Goal: Navigation & Orientation: Understand site structure

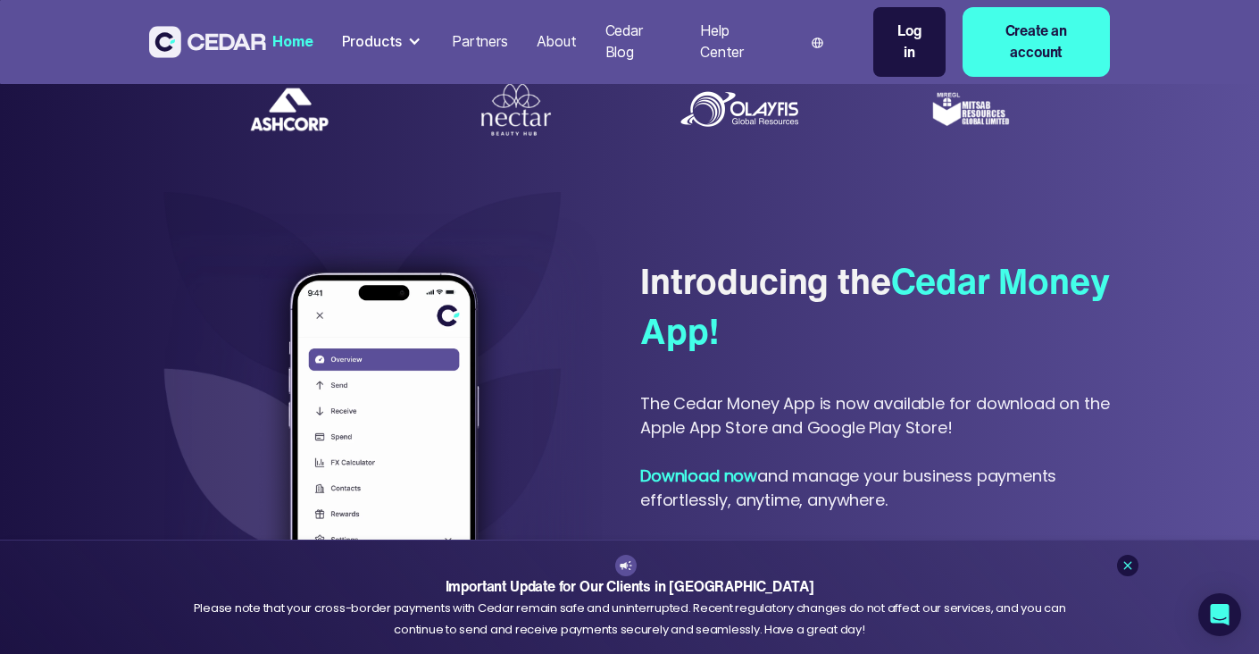
scroll to position [763, 0]
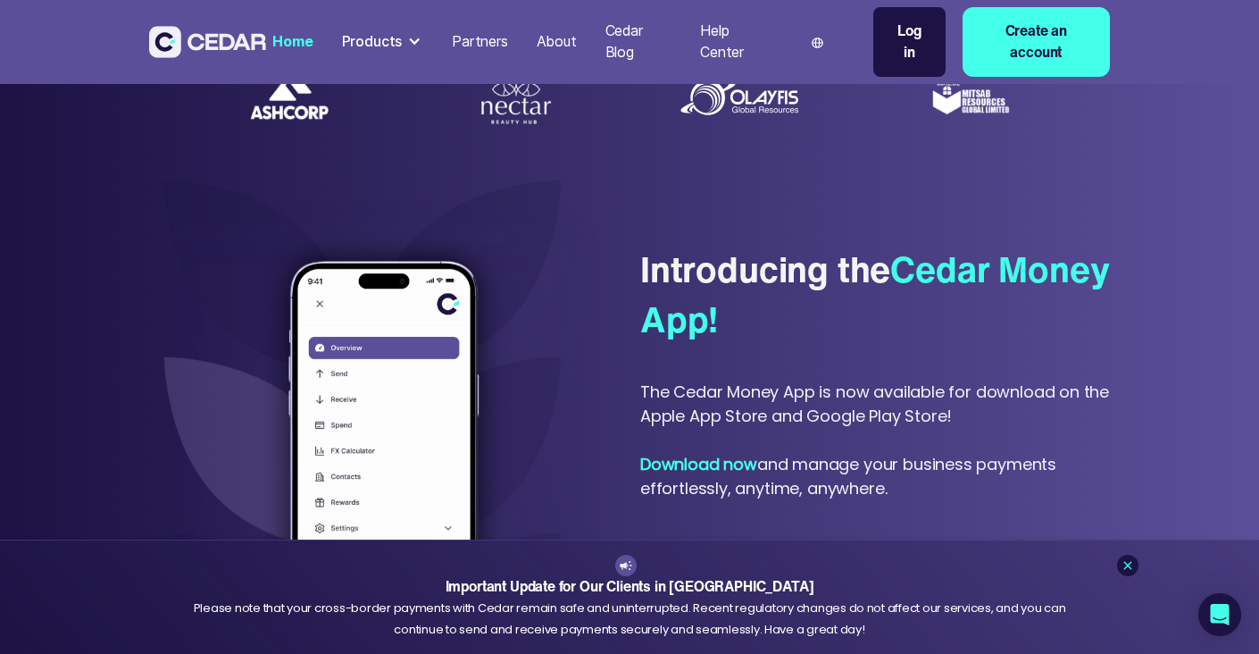
click at [622, 48] on div "Cedar Blog" at bounding box center [638, 42] width 67 height 43
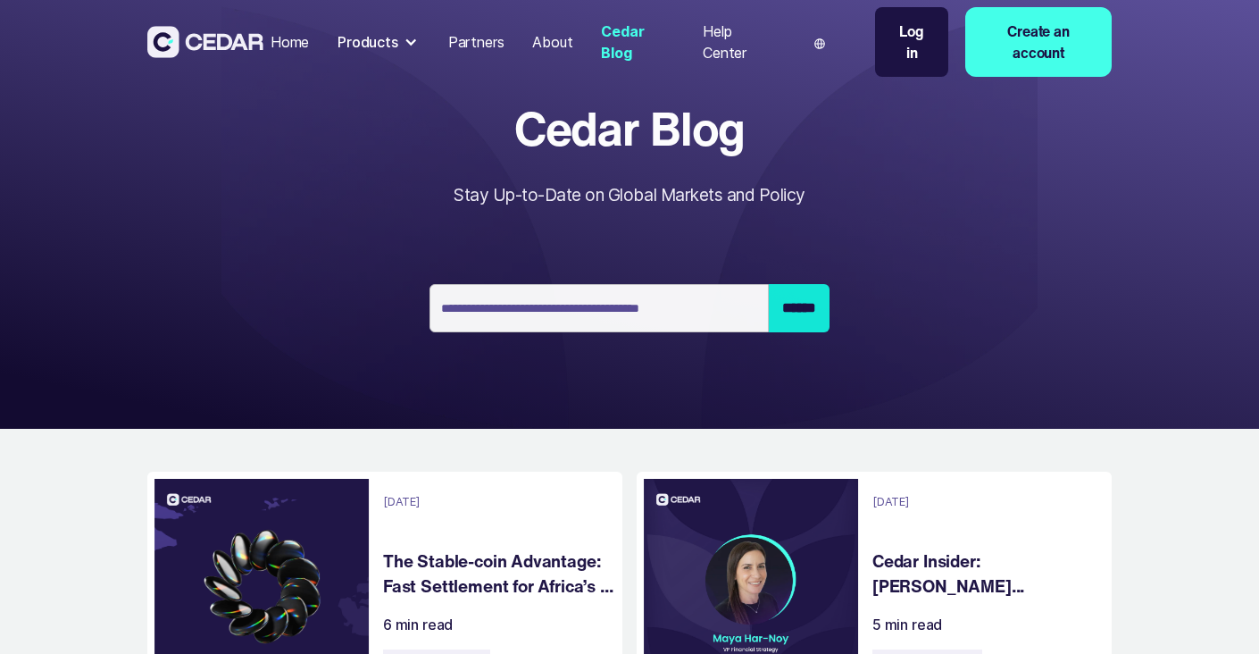
click at [559, 48] on div "About" at bounding box center [552, 41] width 40 height 21
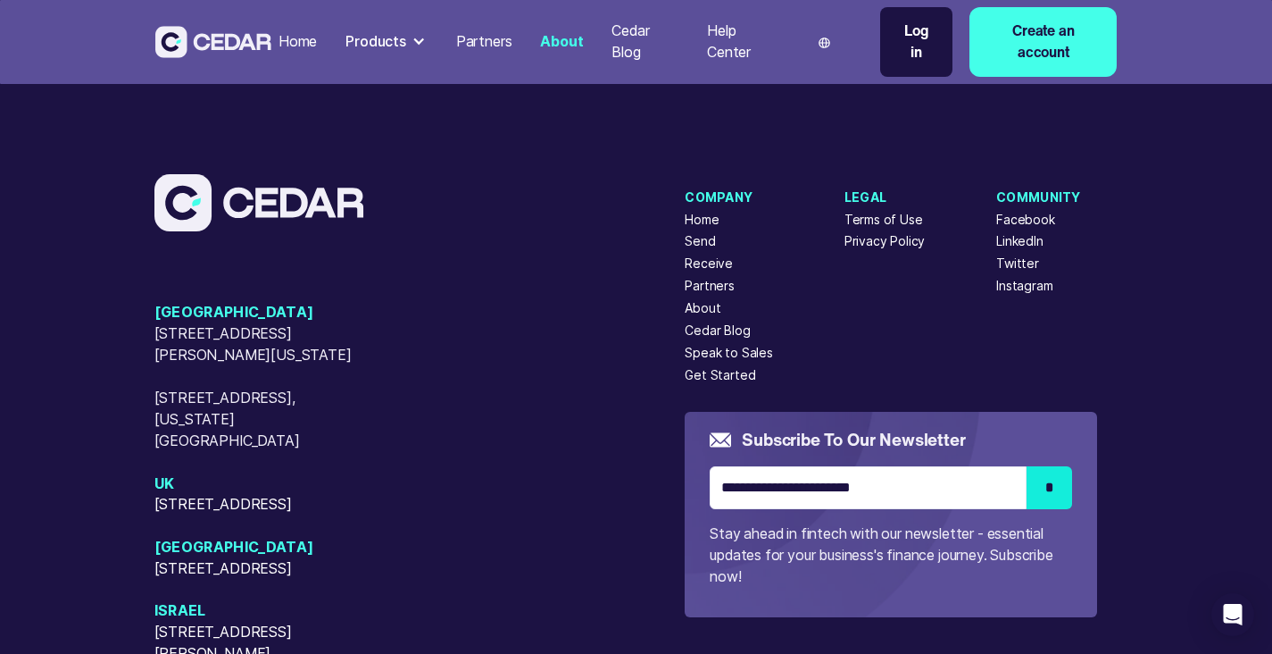
scroll to position [4167, 0]
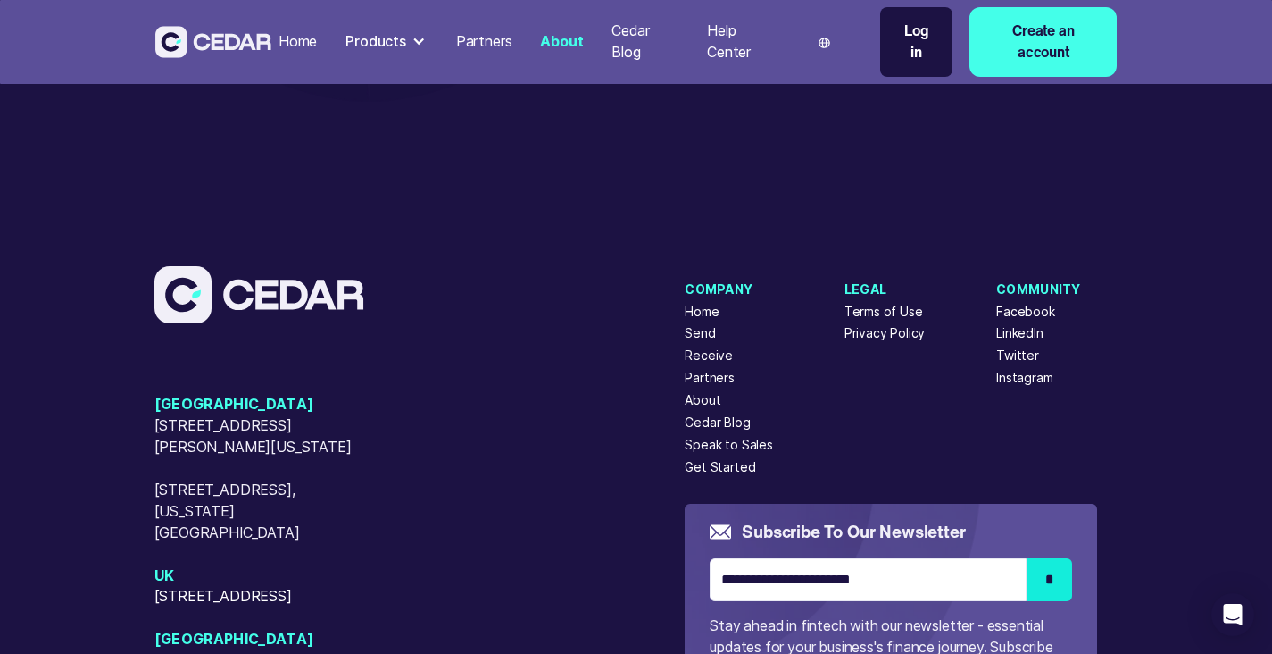
click at [615, 58] on div "Cedar Blog" at bounding box center [645, 42] width 67 height 43
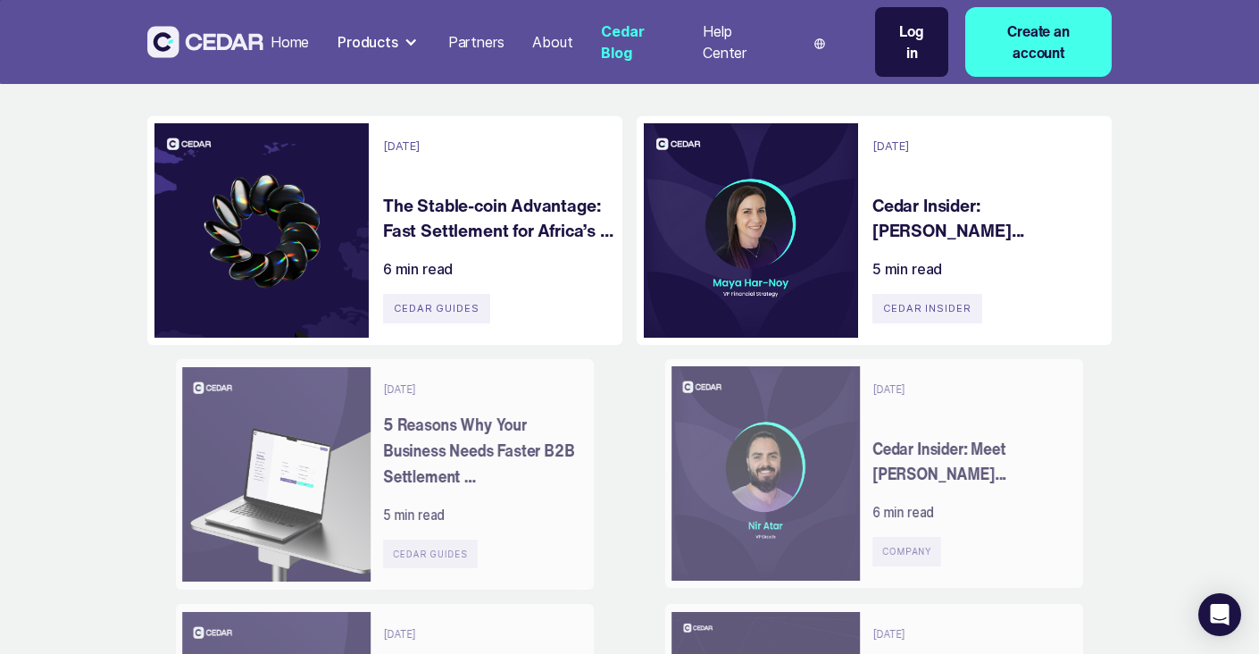
scroll to position [530, 0]
